Goal: Task Accomplishment & Management: Manage account settings

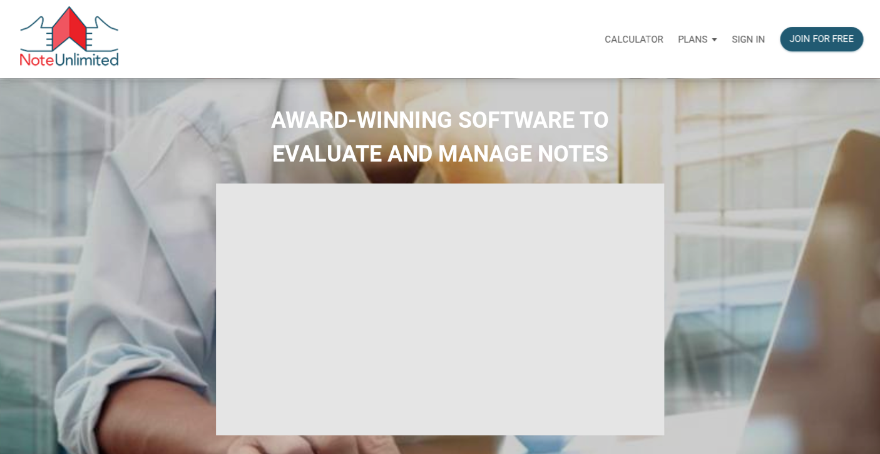
click at [751, 39] on p "Sign in" at bounding box center [747, 39] width 33 height 11
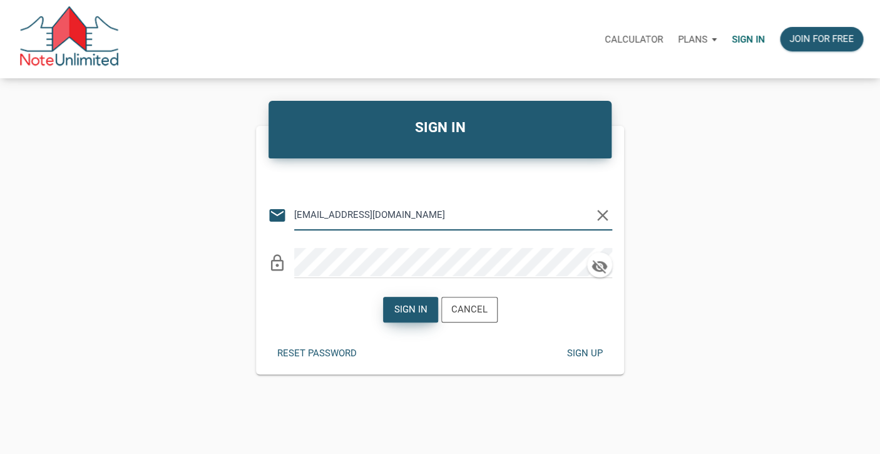
type input "[EMAIL_ADDRESS][DOMAIN_NAME]"
click at [419, 315] on div "Sign in" at bounding box center [410, 309] width 33 height 14
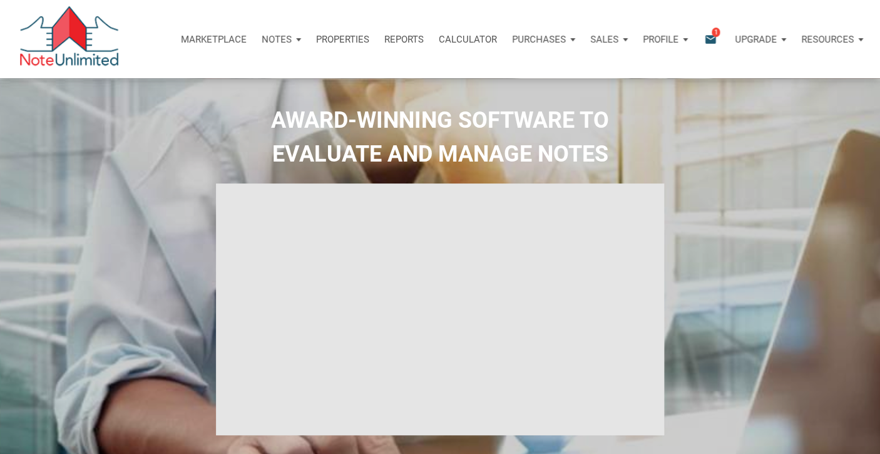
type input "Introduction to new features"
select select
click at [713, 32] on span "1" at bounding box center [715, 32] width 8 height 10
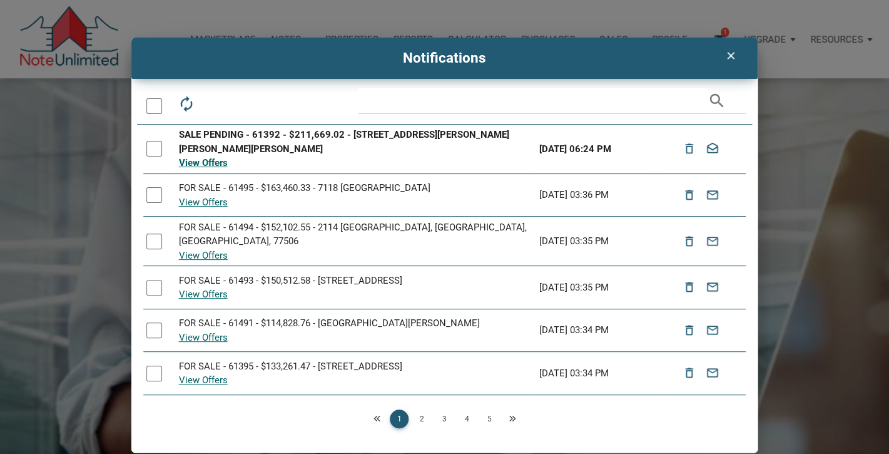
click at [206, 143] on div "SALE PENDING - 61392 - $211,669.02 - 6520 SW Gordon Hills Dr SW, Mableton, GA, …" at bounding box center [356, 142] width 354 height 28
click at [790, 144] on div "clear Notifications autorenew delete_outline drafts email search SALE PENDING -…" at bounding box center [444, 245] width 889 height 415
click at [733, 59] on icon "clear" at bounding box center [730, 55] width 15 height 13
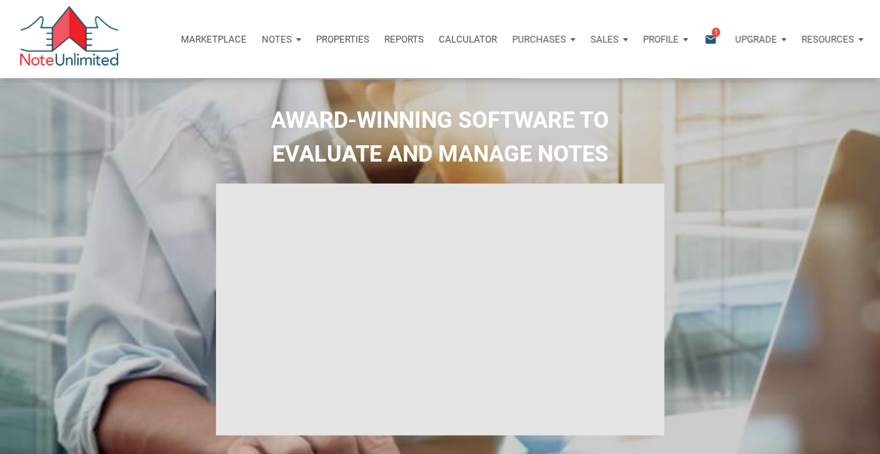
click at [860, 41] on div "Resources" at bounding box center [831, 40] width 77 height 38
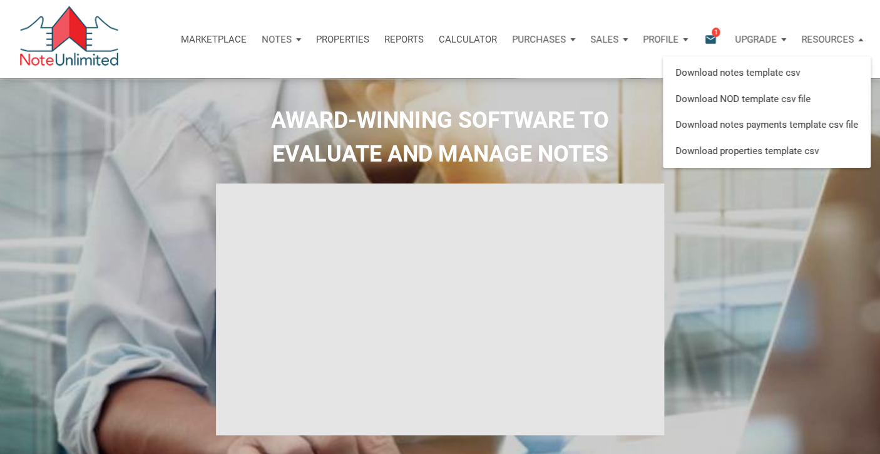
click at [221, 39] on p "Marketplace" at bounding box center [214, 39] width 66 height 11
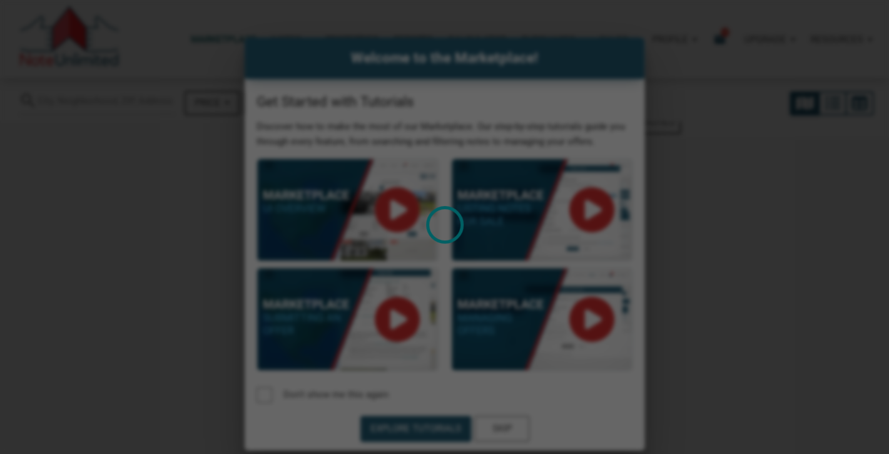
click at [751, 208] on div "Loading" at bounding box center [444, 227] width 889 height 454
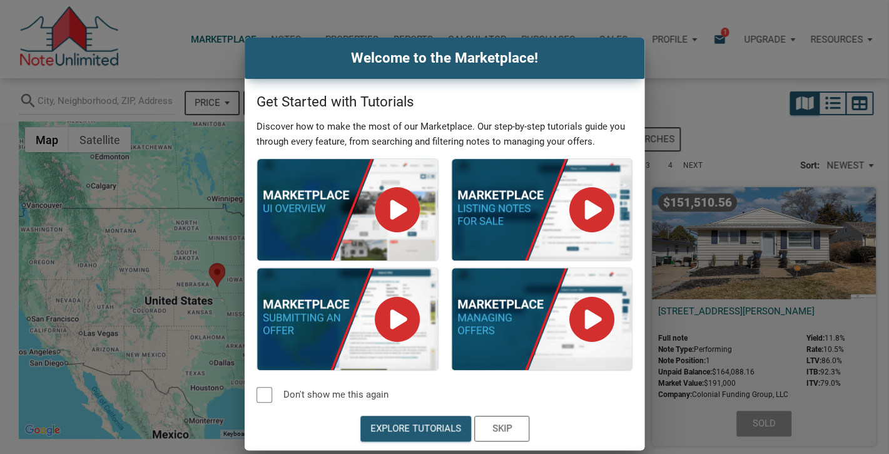
select select
click at [685, 98] on div "Welcome to the Marketplace! Get Started with Tutorials Discover how to make the…" at bounding box center [444, 244] width 889 height 412
click at [272, 394] on div at bounding box center [265, 395] width 16 height 16
click at [515, 426] on div "Skip" at bounding box center [502, 428] width 54 height 24
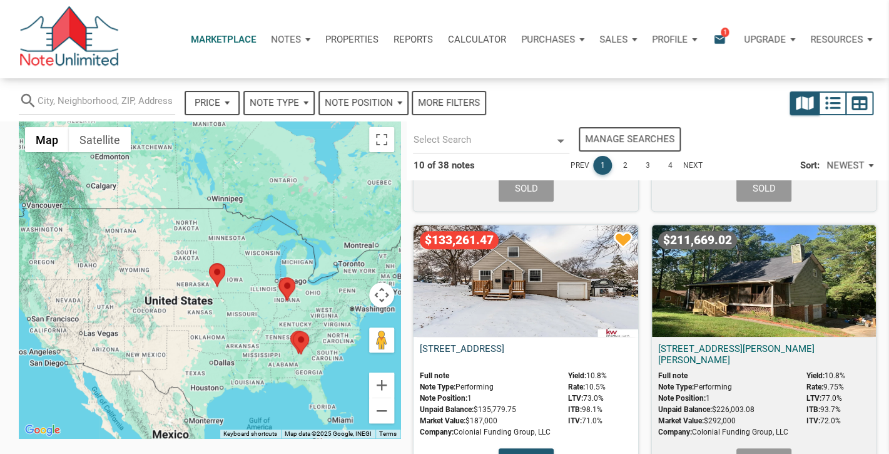
scroll to position [228, 0]
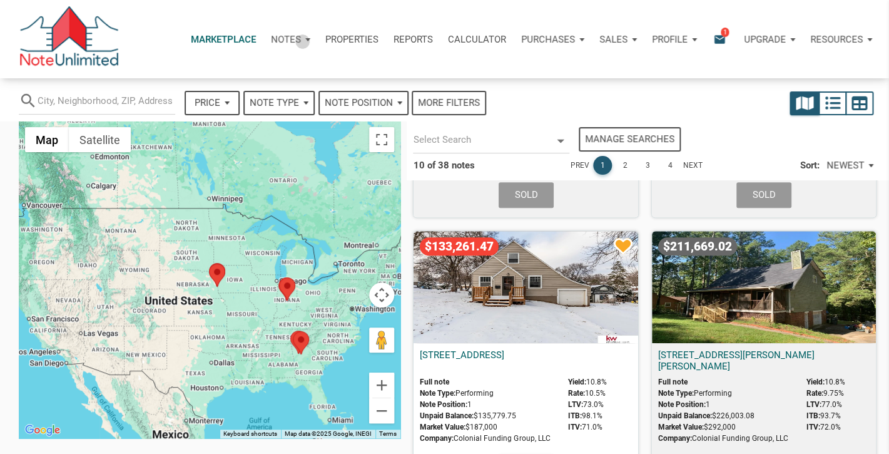
click at [299, 41] on div "Notes" at bounding box center [290, 40] width 54 height 38
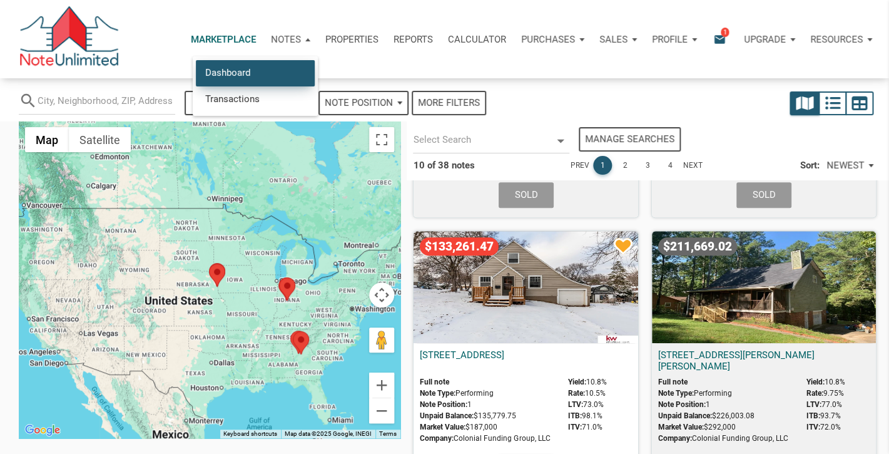
click at [256, 73] on link "Dashboard" at bounding box center [255, 73] width 119 height 26
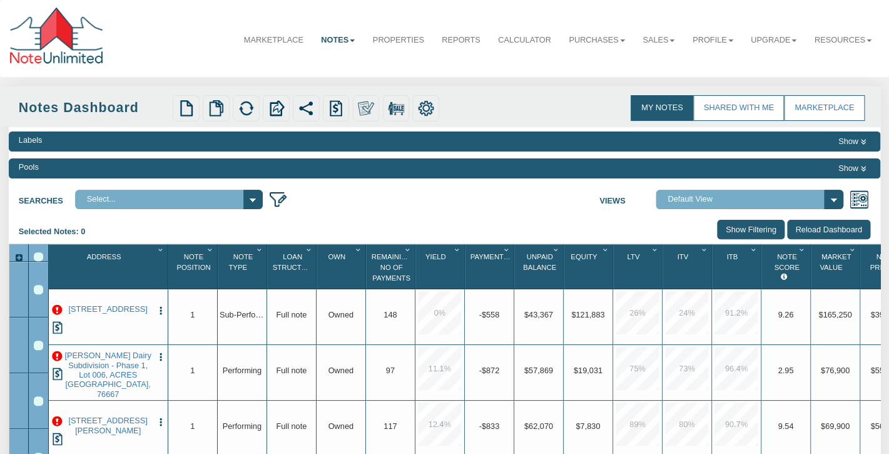
select select "3"
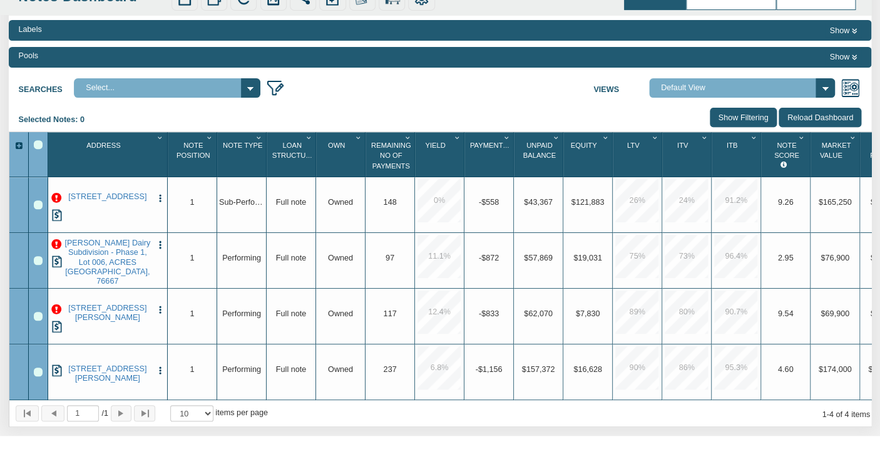
scroll to position [110, 0]
drag, startPoint x: 265, startPoint y: 145, endPoint x: 308, endPoint y: 146, distance: 42.6
click at [308, 146] on div "Address 1 Note Position 1 Note Type 1 Loan Structure 1 Own 1 Remaining No Of Pa…" at bounding box center [478, 154] width 861 height 44
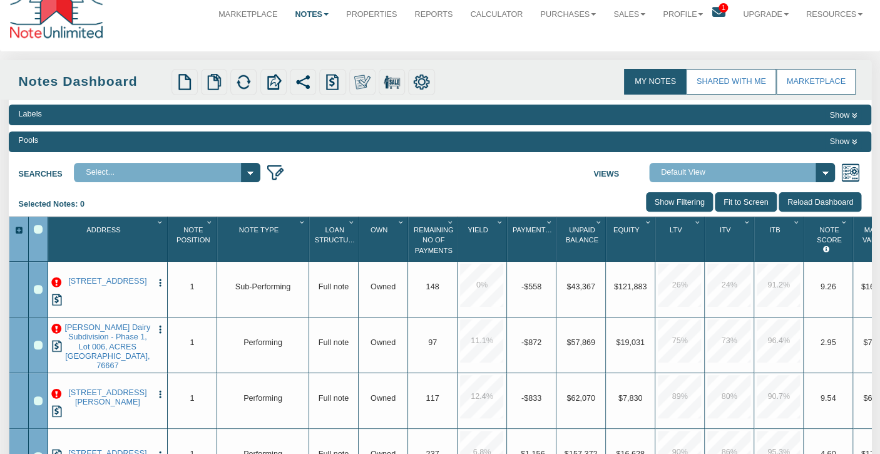
scroll to position [0, 0]
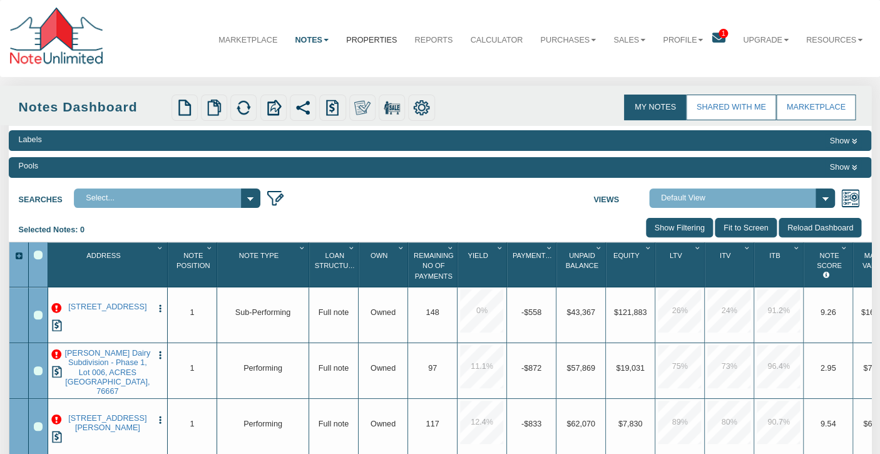
click at [380, 39] on link "Properties" at bounding box center [371, 40] width 68 height 30
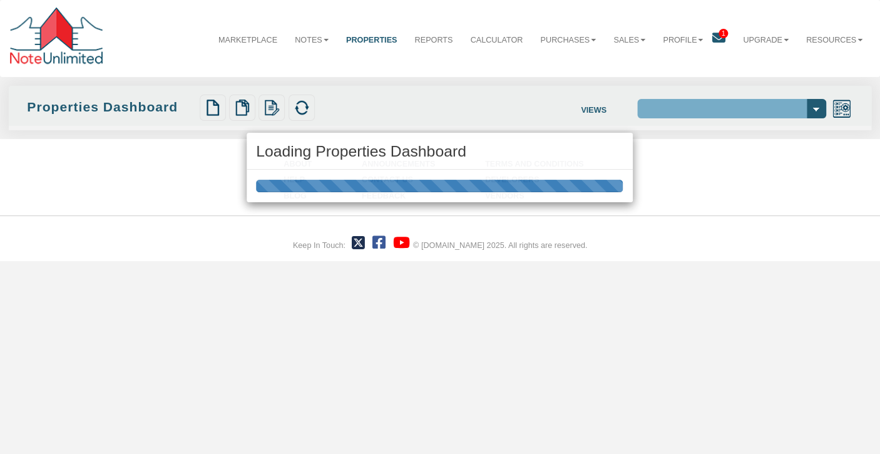
select select "138"
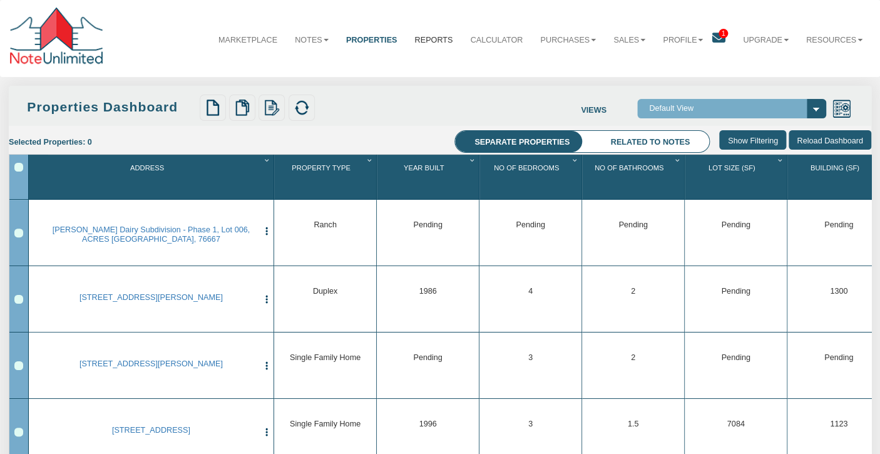
click at [436, 38] on link "Reports" at bounding box center [433, 40] width 56 height 30
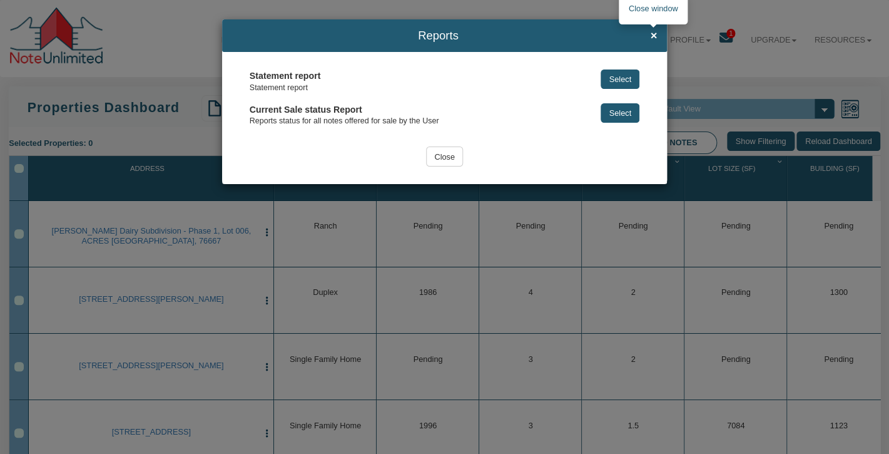
click at [654, 38] on span "×" at bounding box center [653, 35] width 7 height 13
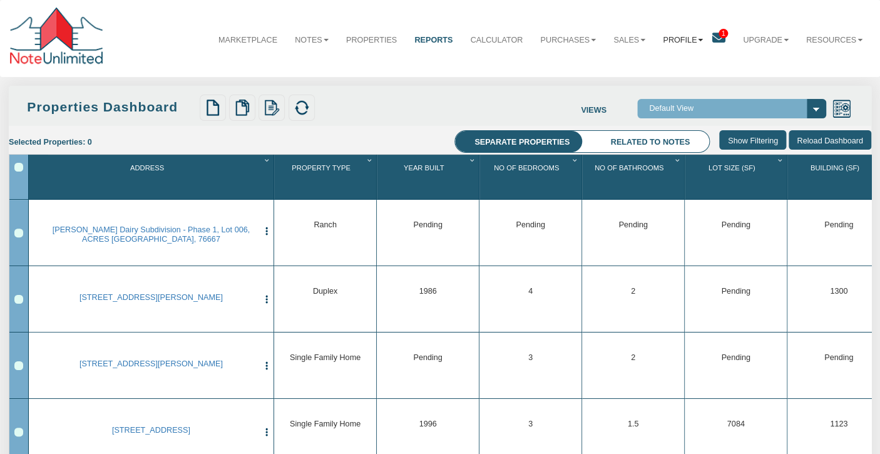
click at [682, 44] on link "Profile" at bounding box center [683, 40] width 58 height 30
click at [654, 66] on link "Settings" at bounding box center [682, 66] width 102 height 15
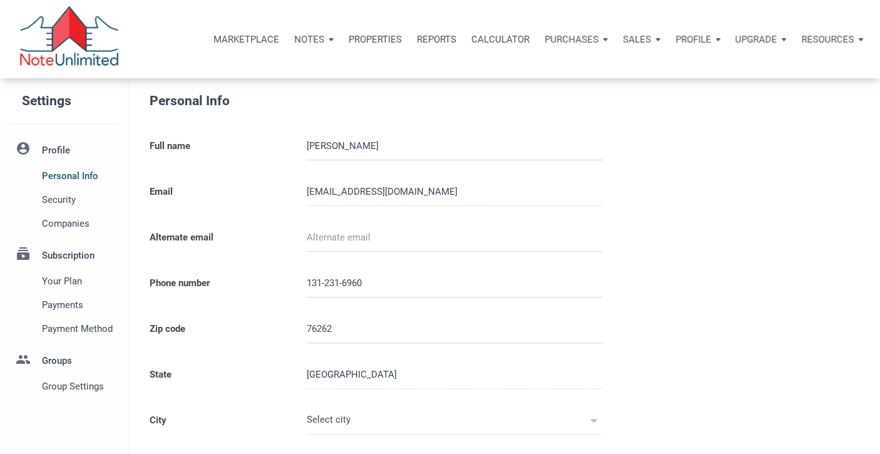
type input "WESTLAKE"
select select
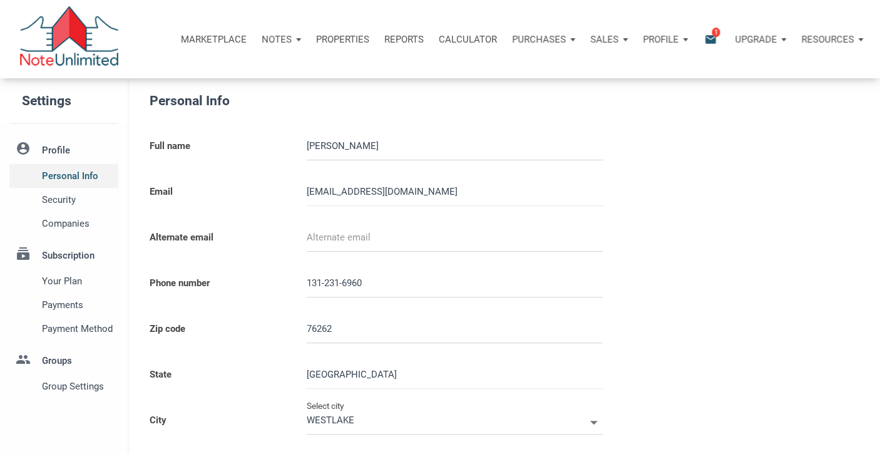
click at [71, 177] on span "Personal Info" at bounding box center [78, 175] width 72 height 15
click at [84, 195] on span "Security" at bounding box center [78, 199] width 72 height 15
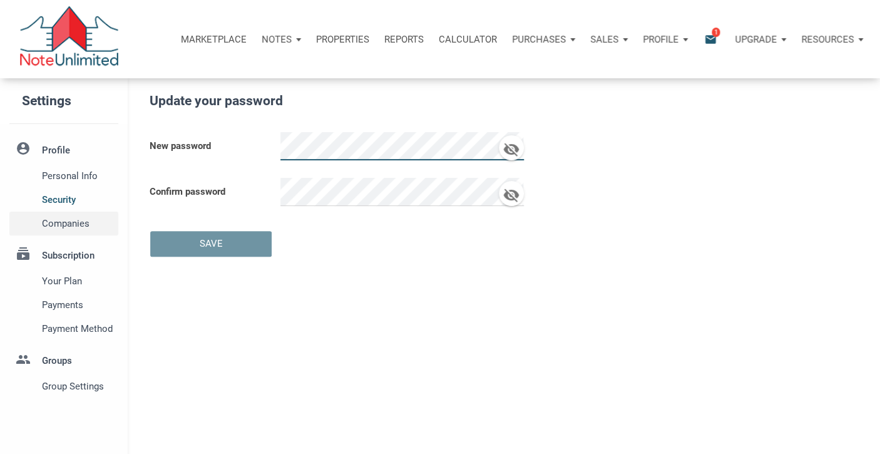
click at [87, 223] on span "Companies" at bounding box center [78, 223] width 72 height 15
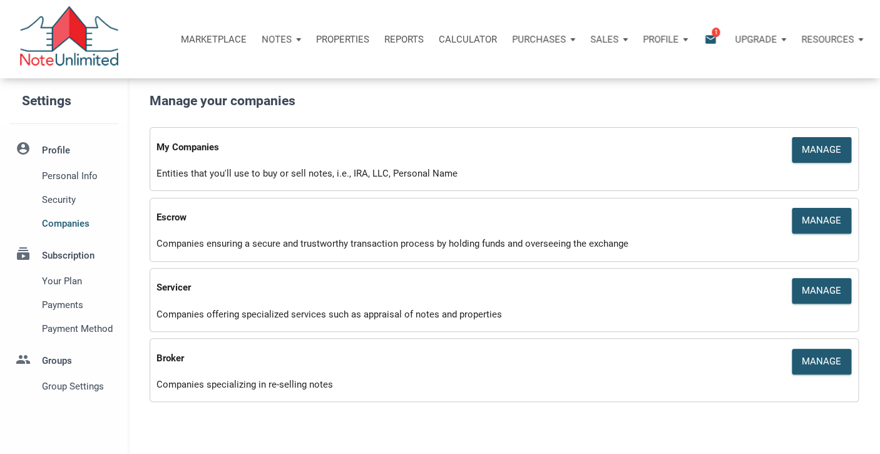
click at [85, 258] on li "subscriptions Subscription Your plan Payments Payment Method" at bounding box center [64, 287] width 128 height 105
click at [64, 285] on span "Your plan" at bounding box center [78, 280] width 72 height 15
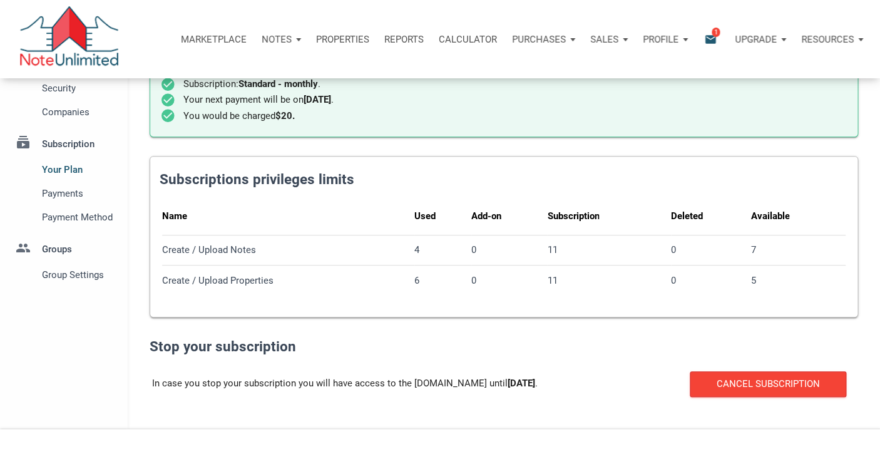
scroll to position [110, 0]
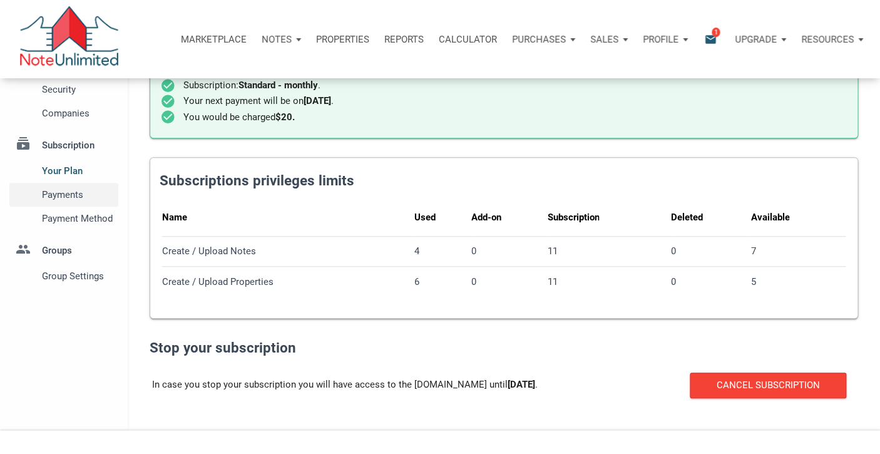
click at [64, 192] on span "Payments" at bounding box center [78, 194] width 72 height 15
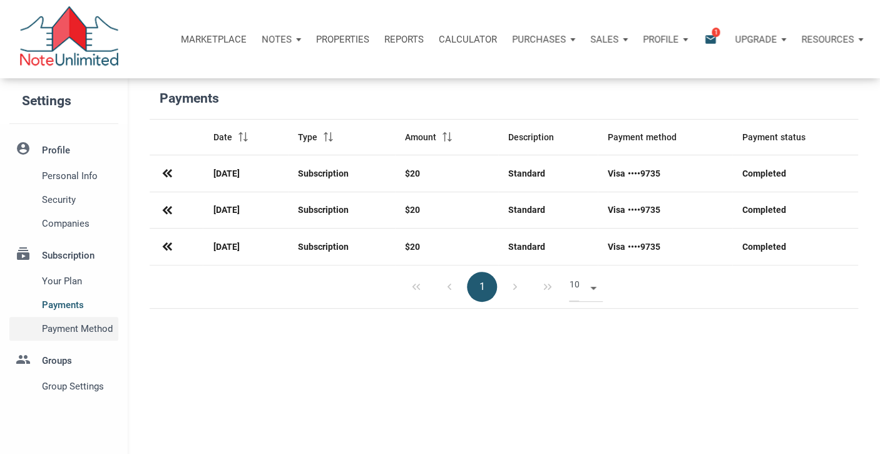
click at [71, 329] on span "Payment Method" at bounding box center [78, 328] width 72 height 15
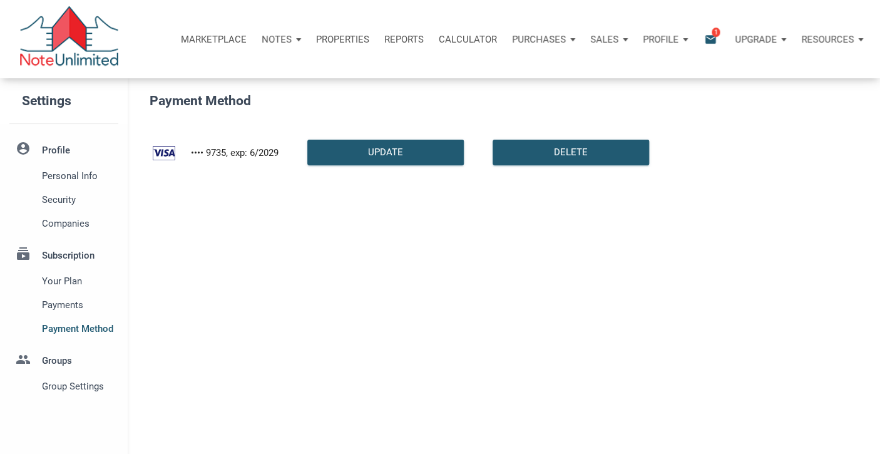
click at [71, 362] on li "group Groups Group Settings" at bounding box center [64, 369] width 128 height 58
click at [90, 385] on span "Group Settings" at bounding box center [78, 386] width 72 height 15
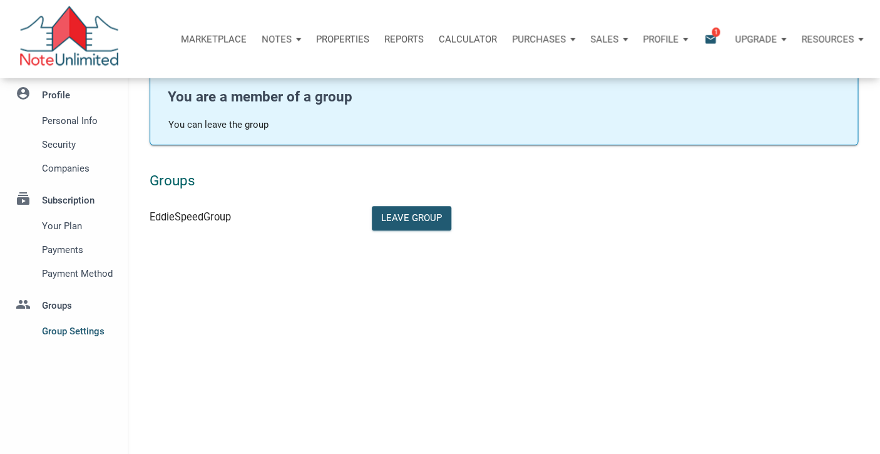
scroll to position [43, 0]
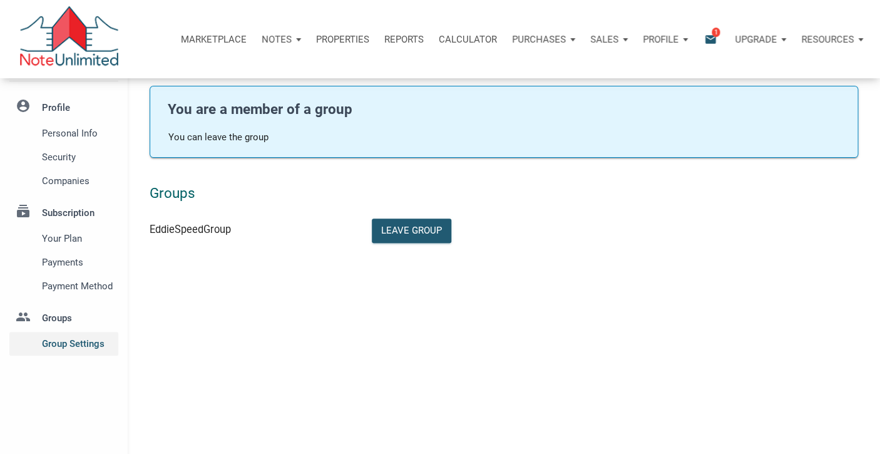
click at [85, 342] on span "Group Settings" at bounding box center [78, 343] width 72 height 15
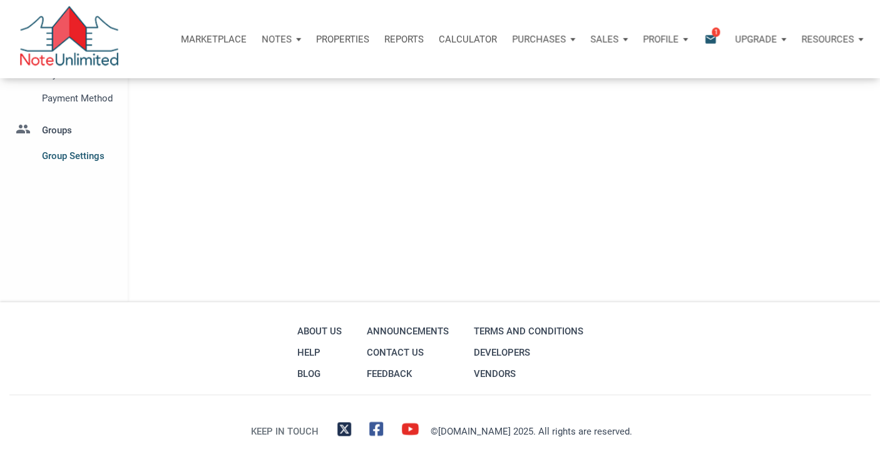
scroll to position [0, 0]
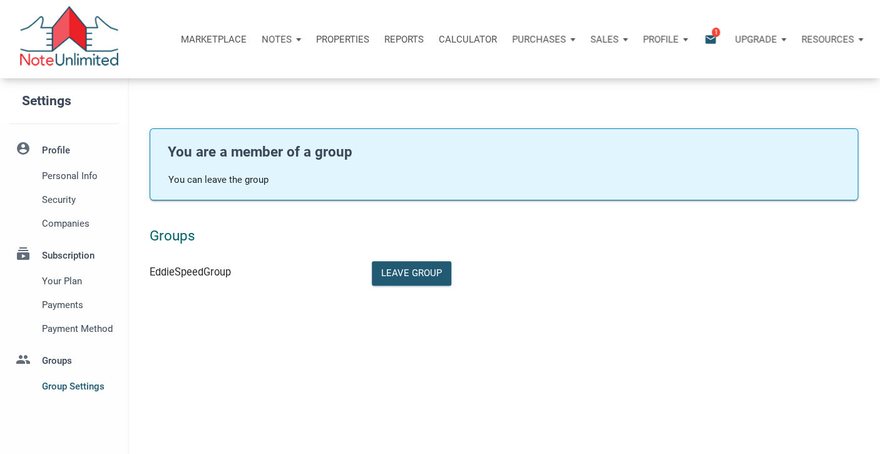
click at [46, 148] on li "account_circle Profile Personal Info Security Companies" at bounding box center [64, 185] width 128 height 99
click at [58, 173] on span "Personal Info" at bounding box center [78, 175] width 72 height 15
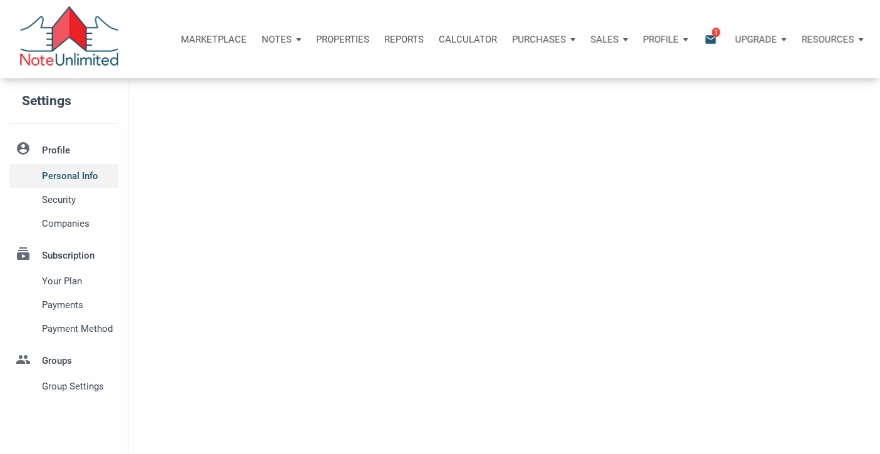
type input "WESTLAKE"
select select
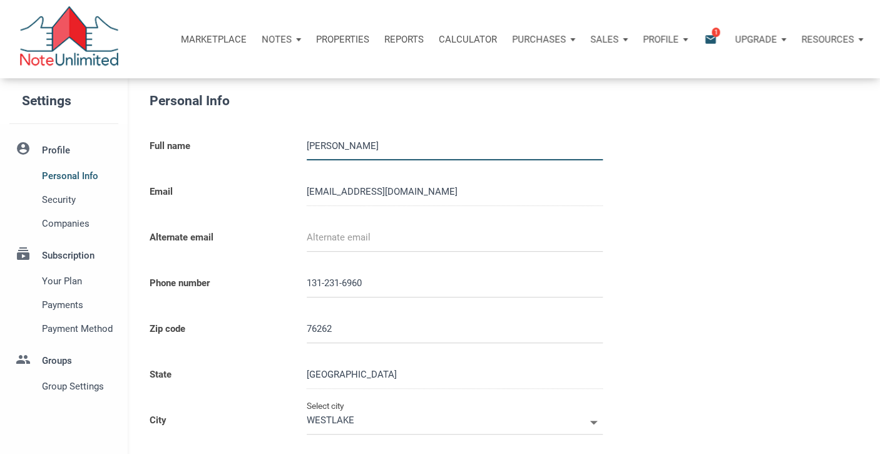
type input "[PHONE_NUMBER]"
type input "ROANOKE"
select select
click at [811, 37] on p "Resources" at bounding box center [827, 39] width 53 height 11
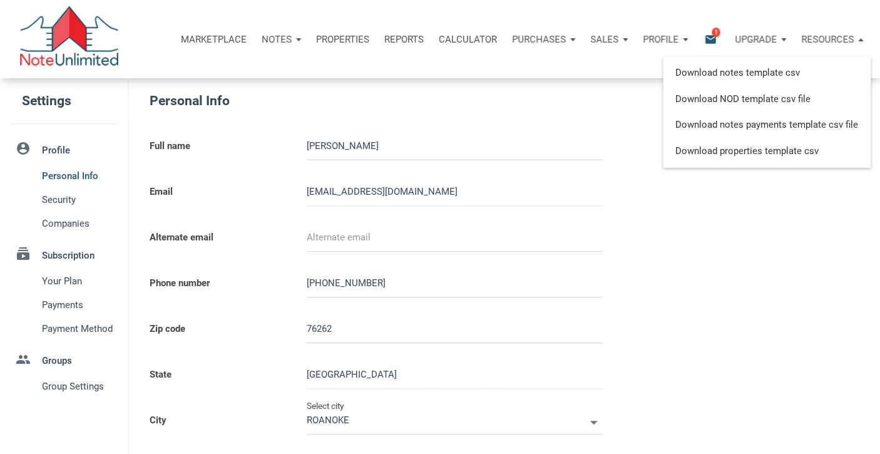
click at [751, 36] on p "Upgrade" at bounding box center [756, 39] width 42 height 11
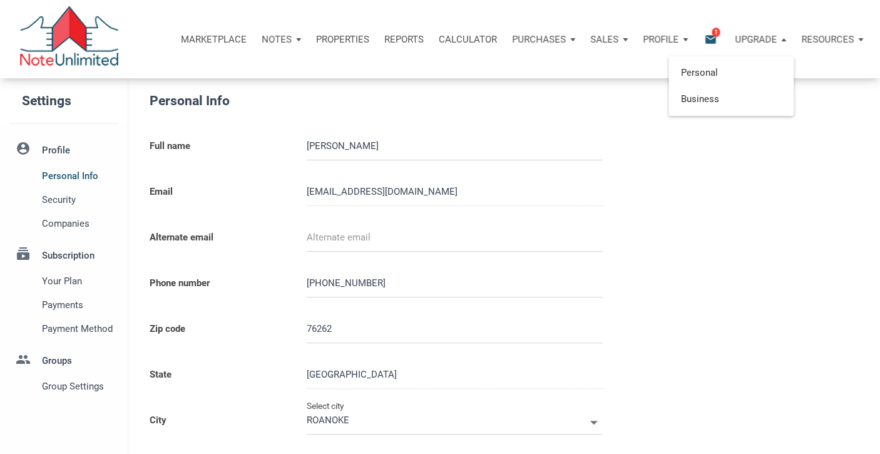
click at [666, 42] on p "Profile" at bounding box center [661, 39] width 36 height 11
click at [292, 39] on p "Sales" at bounding box center [277, 39] width 30 height 11
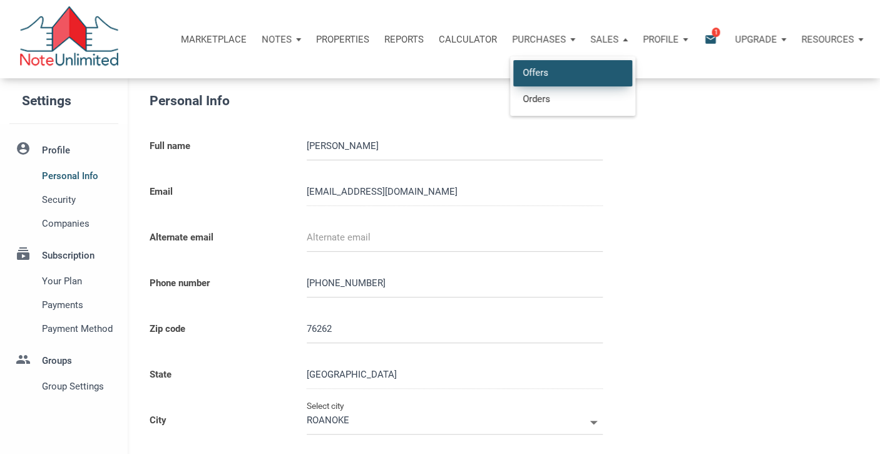
click at [543, 75] on link "Offers" at bounding box center [572, 73] width 119 height 26
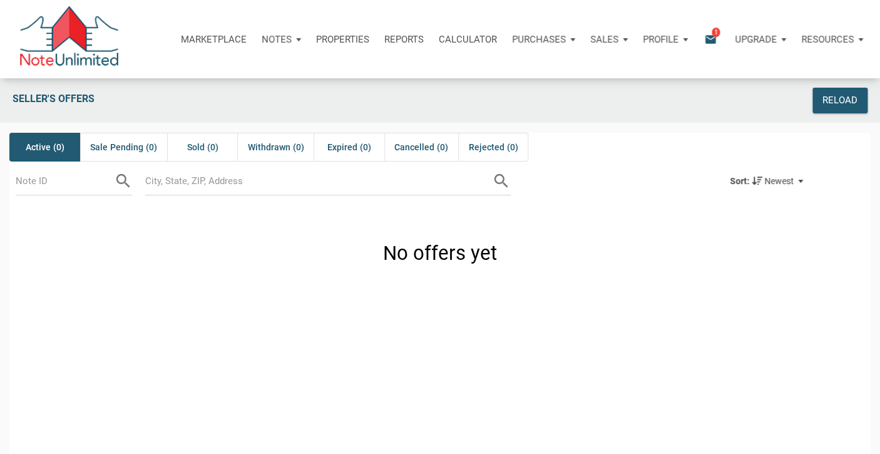
click at [292, 44] on p "Purchases" at bounding box center [277, 39] width 30 height 11
click at [494, 99] on link "Orders" at bounding box center [520, 99] width 119 height 26
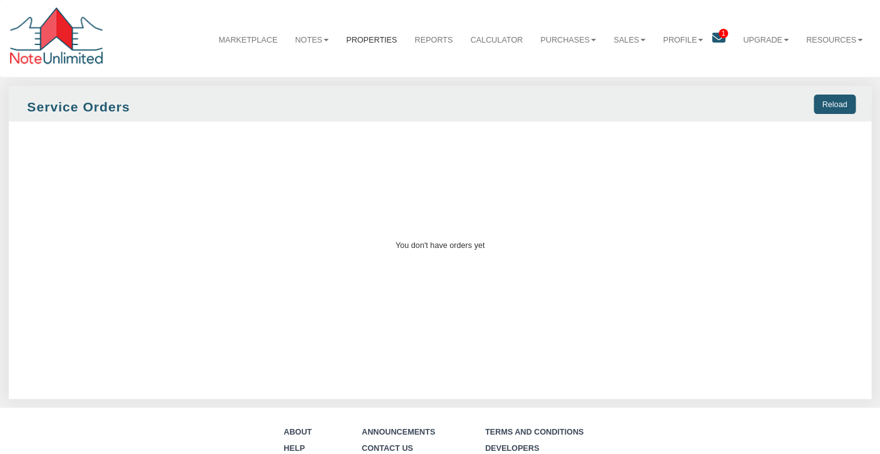
click at [360, 39] on link "Properties" at bounding box center [371, 40] width 68 height 30
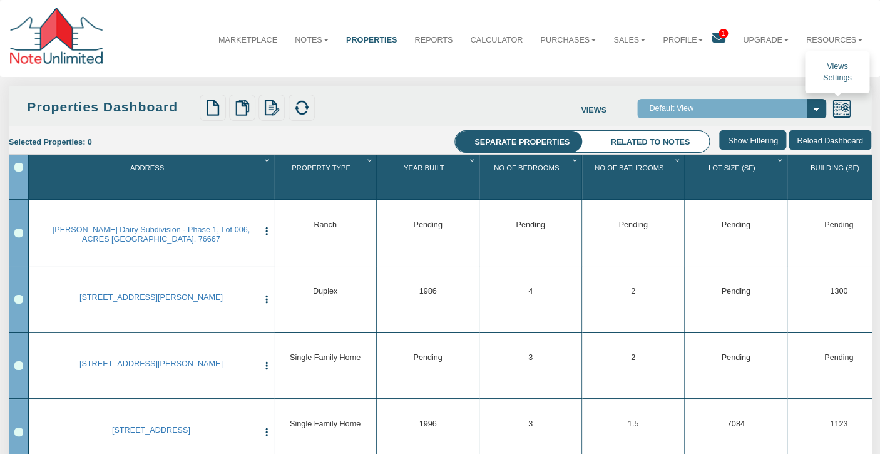
click at [844, 107] on img at bounding box center [841, 108] width 19 height 19
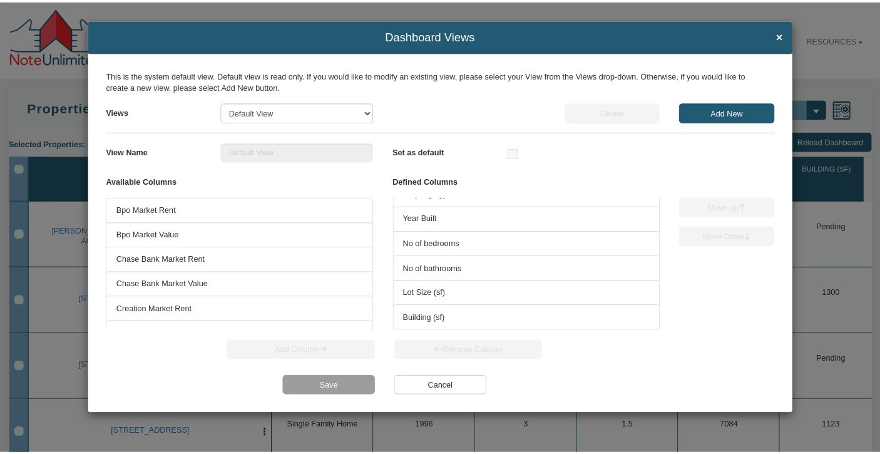
scroll to position [50, 0]
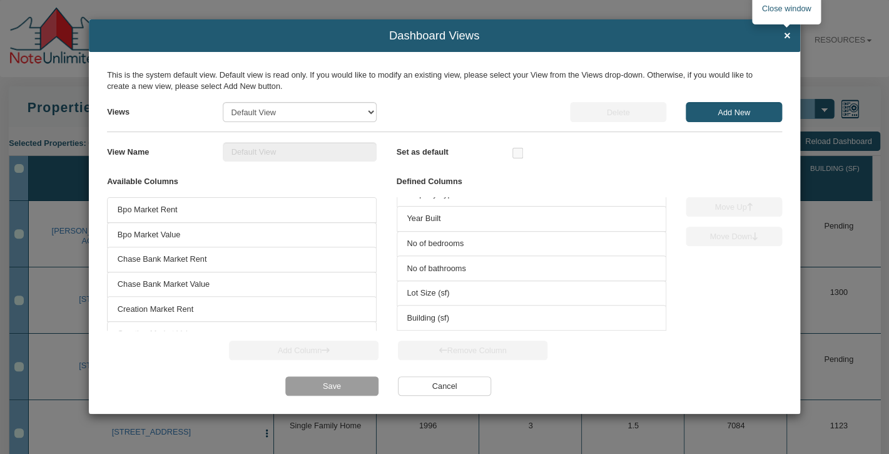
click at [787, 38] on span "×" at bounding box center [786, 35] width 7 height 13
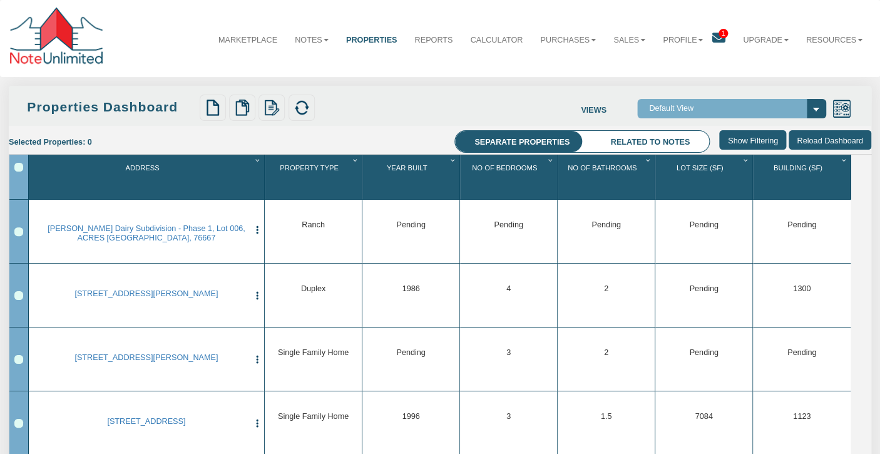
click at [753, 140] on input "Show Filtering" at bounding box center [752, 139] width 67 height 19
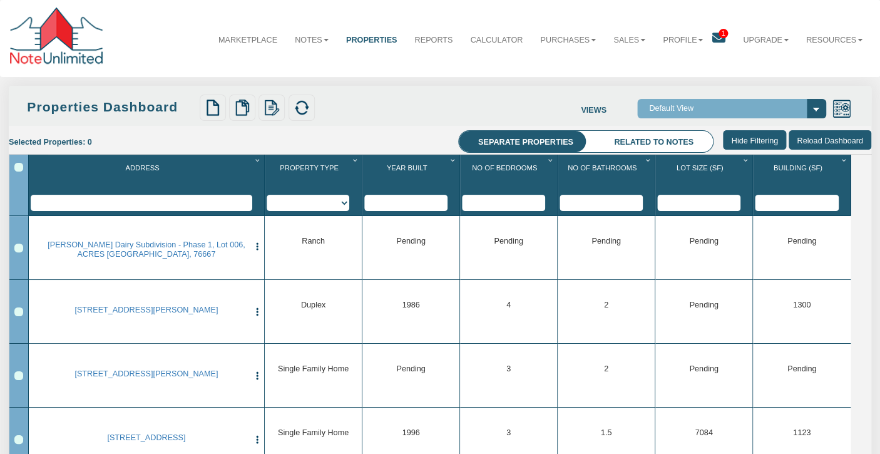
click at [755, 138] on input "Show Filtering" at bounding box center [754, 139] width 63 height 19
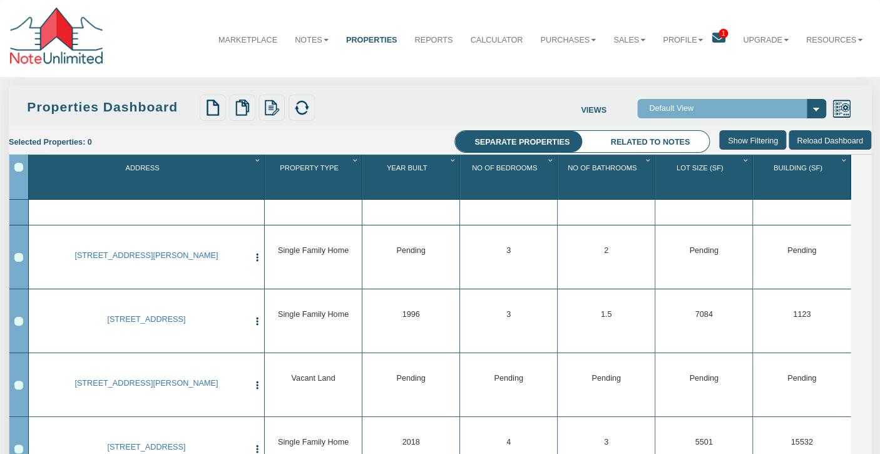
scroll to position [0, 0]
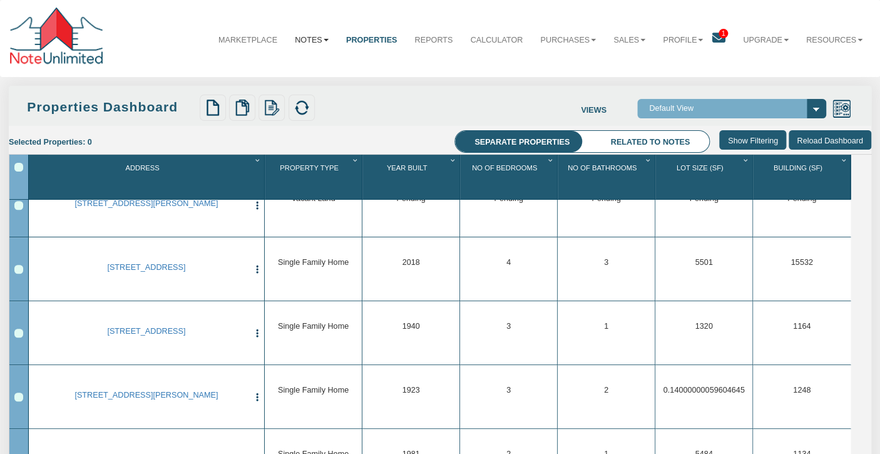
click at [300, 42] on link "Notes" at bounding box center [311, 40] width 51 height 30
click at [291, 68] on link "Dashboard" at bounding box center [286, 66] width 102 height 15
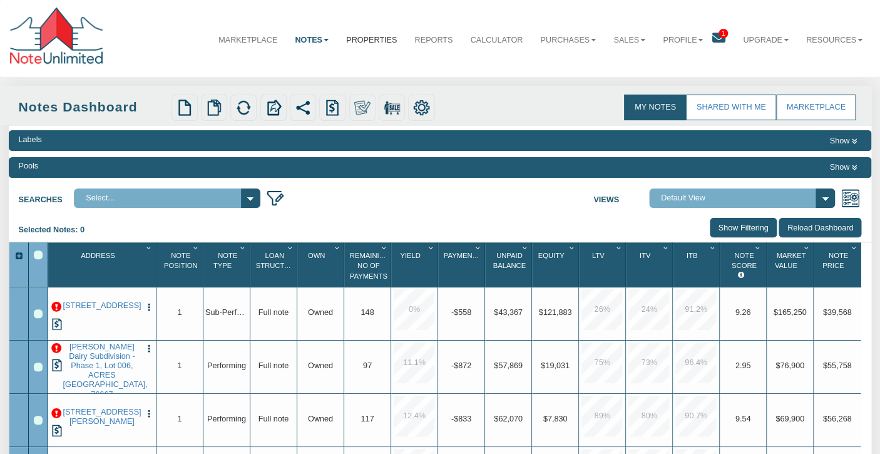
click at [364, 42] on link "Properties" at bounding box center [371, 40] width 68 height 30
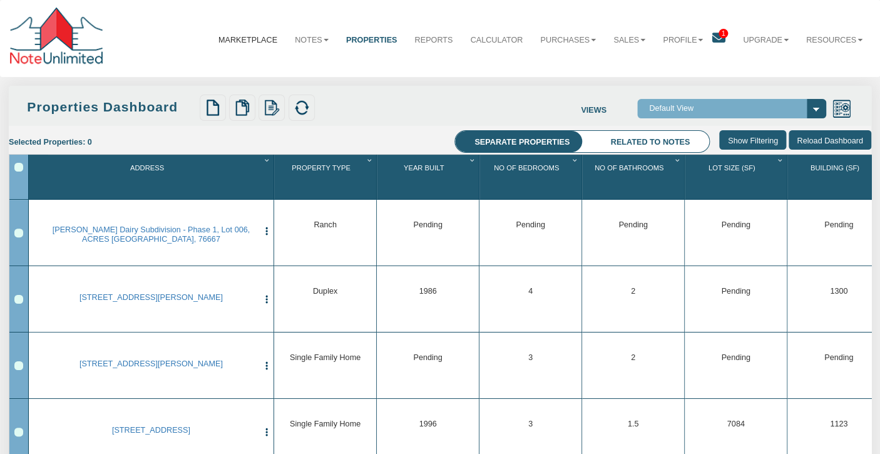
click at [255, 44] on link "Marketplace" at bounding box center [248, 40] width 76 height 30
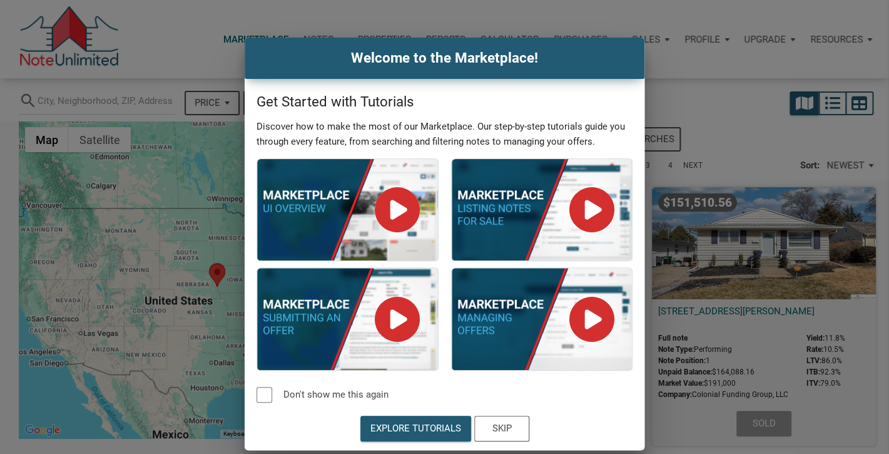
select select
click at [261, 395] on div at bounding box center [265, 395] width 16 height 16
click at [505, 428] on div "Skip" at bounding box center [501, 428] width 19 height 14
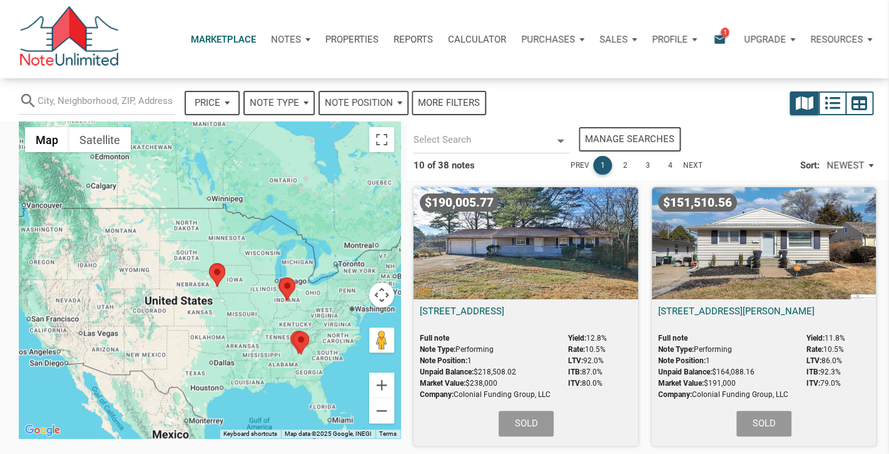
click at [723, 34] on span "1" at bounding box center [725, 32] width 8 height 10
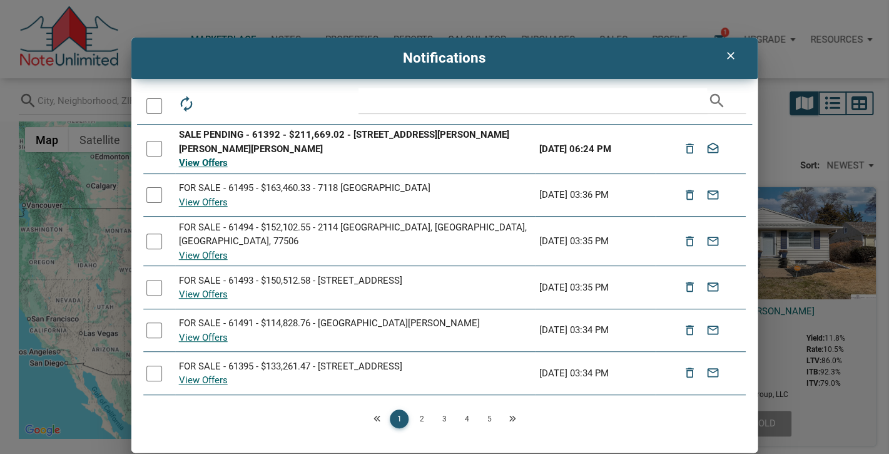
click at [151, 148] on div at bounding box center [154, 149] width 16 height 16
click at [248, 104] on icon "drafts" at bounding box center [242, 104] width 18 height 18
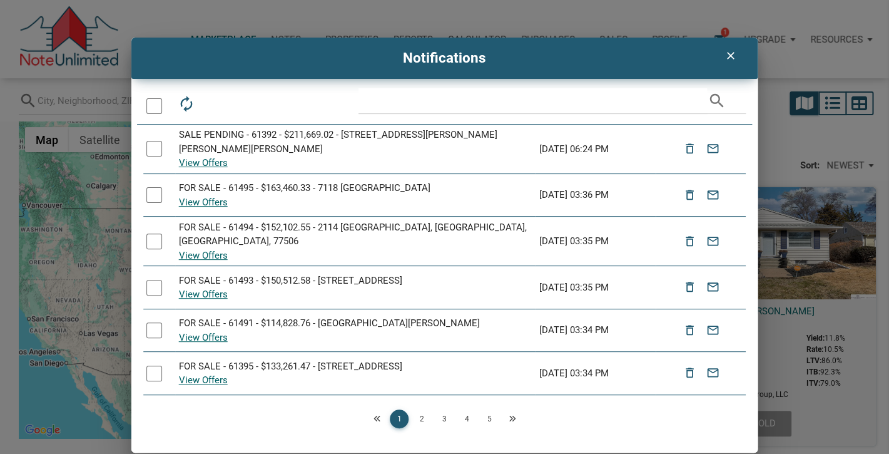
click at [737, 54] on icon "clear" at bounding box center [730, 55] width 15 height 13
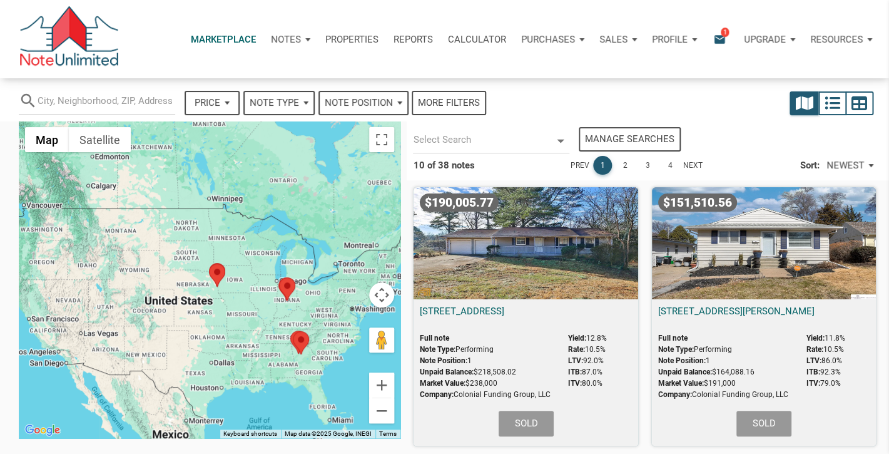
click at [720, 38] on icon "email" at bounding box center [719, 39] width 15 height 14
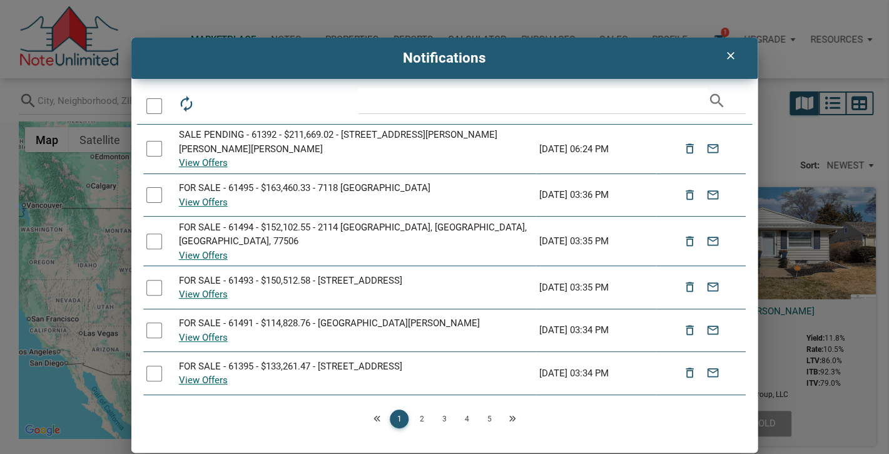
click at [733, 53] on icon "clear" at bounding box center [730, 55] width 15 height 13
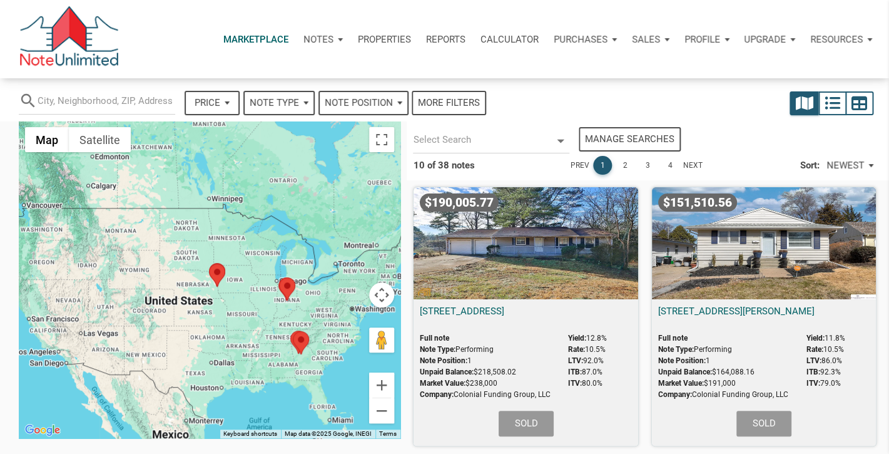
click at [639, 68] on div "Marketplace Notes Dashboard Transactions Properties Reports Calculator Purchase…" at bounding box center [449, 39] width 880 height 78
click at [720, 39] on div "Profile" at bounding box center [707, 40] width 60 height 38
click at [657, 14] on div "Marketplace Notes Dashboard Transactions Properties Reports Calculator Purchase…" at bounding box center [449, 39] width 880 height 78
